Goal: Find specific page/section: Find specific page/section

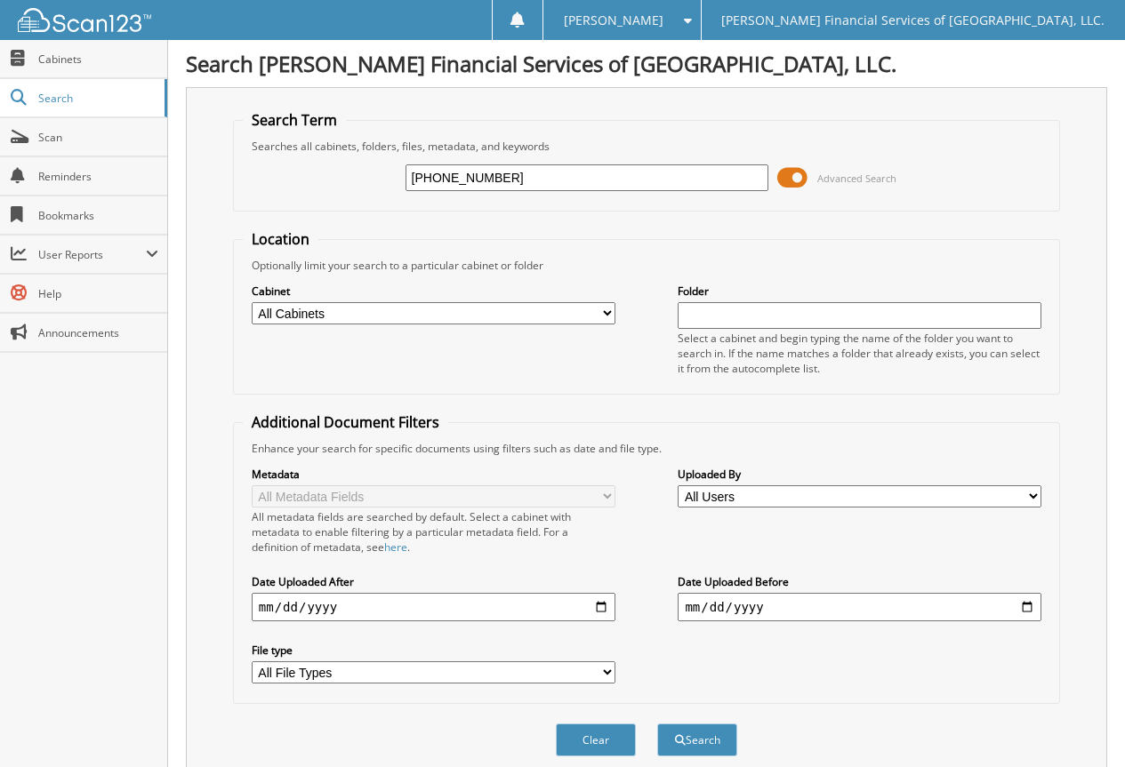
type input "[PHONE_NUMBER]"
click at [657, 724] on button "Search" at bounding box center [697, 740] width 80 height 33
click at [534, 180] on input "[PHONE_NUMBER]" at bounding box center [587, 177] width 364 height 27
type input "[PHONE_NUMBER]"
click at [657, 724] on button "Search" at bounding box center [697, 740] width 80 height 33
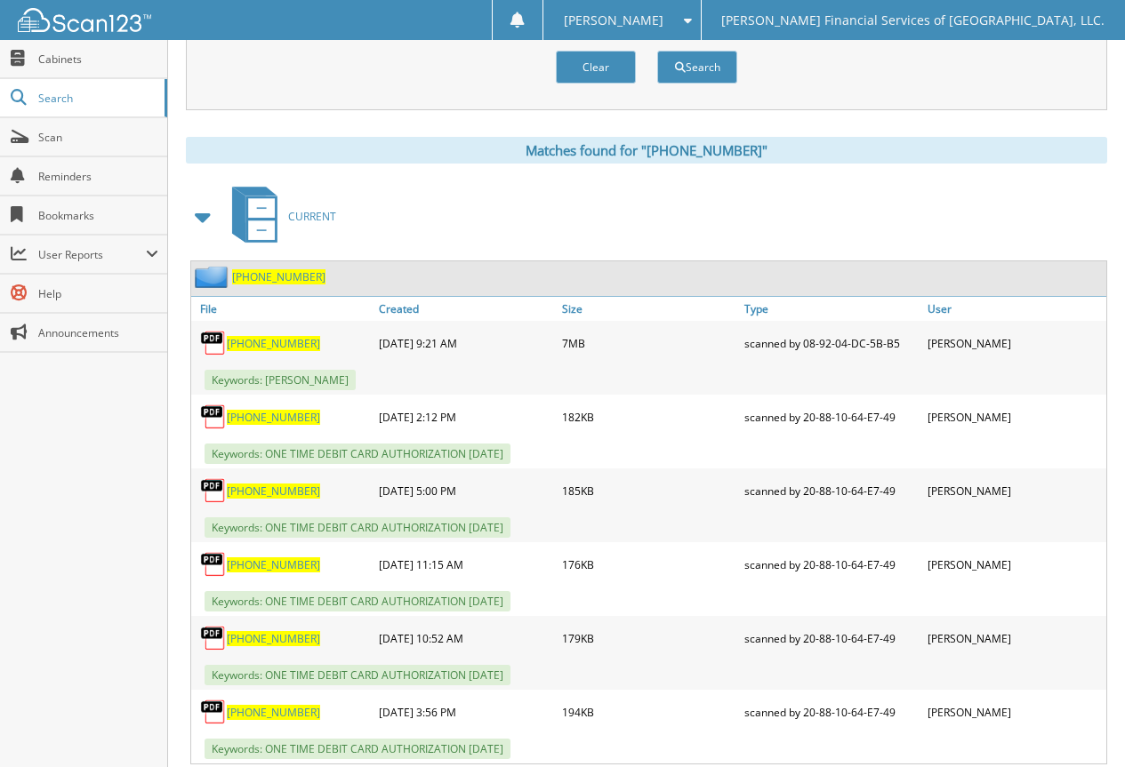
scroll to position [711, 0]
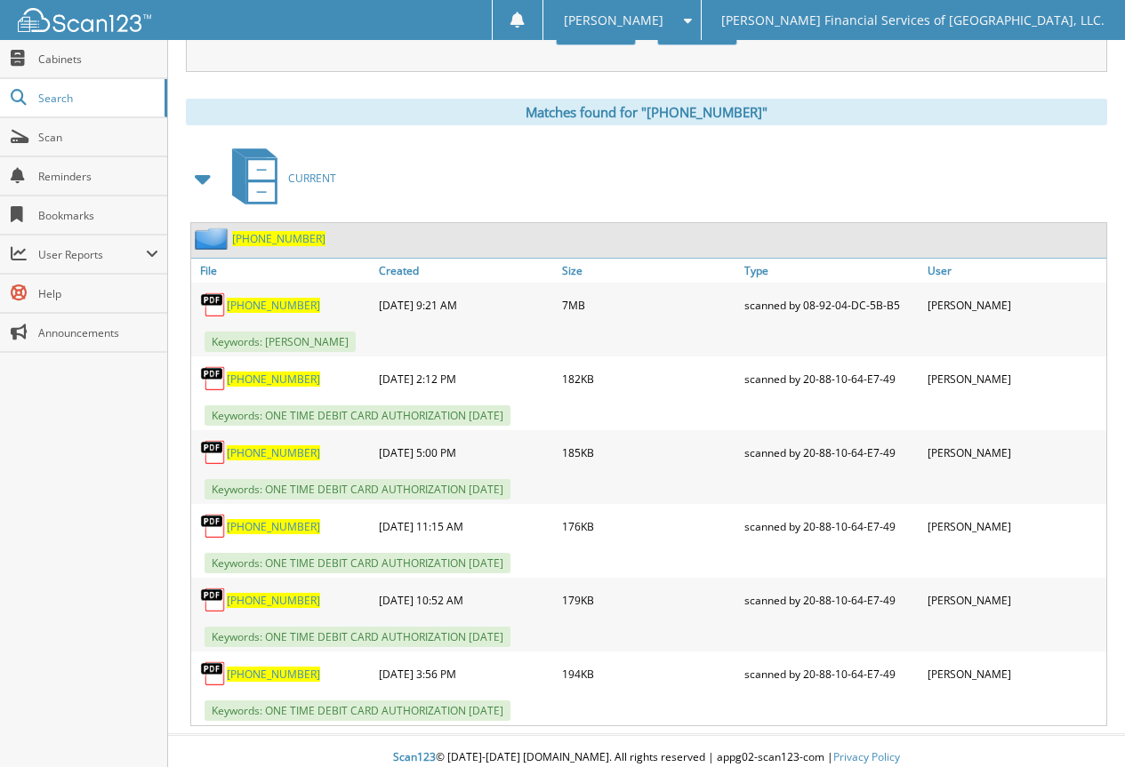
click at [269, 308] on span "[PHONE_NUMBER]" at bounding box center [273, 305] width 93 height 15
